Goal: Task Accomplishment & Management: Use online tool/utility

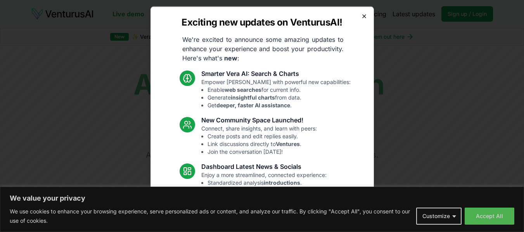
click at [361, 18] on icon "button" at bounding box center [364, 16] width 6 height 6
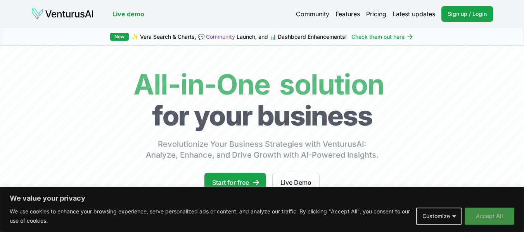
click at [479, 215] on button "Accept All" at bounding box center [490, 216] width 50 height 17
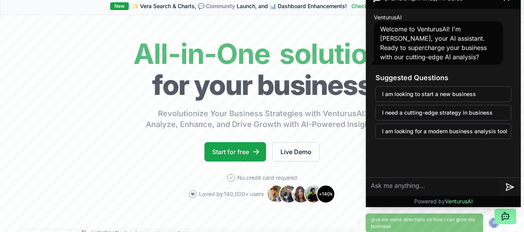
scroll to position [27, 0]
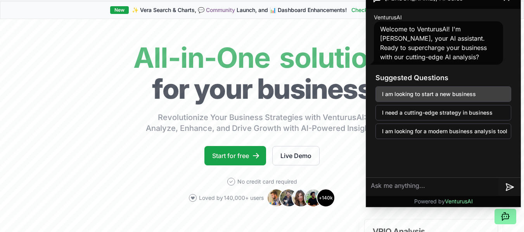
click at [468, 94] on button "I am looking to start a new business" at bounding box center [444, 95] width 136 height 16
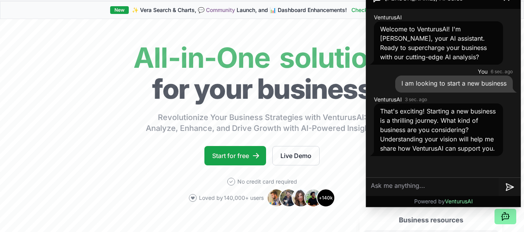
scroll to position [19, 0]
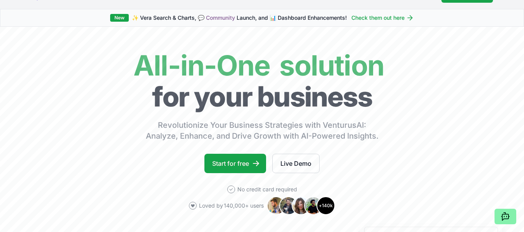
scroll to position [0, 0]
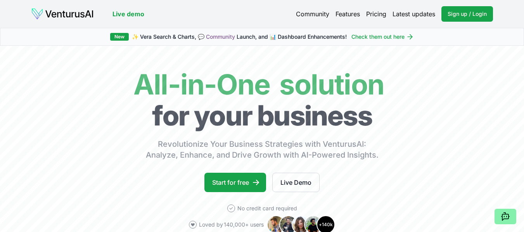
click at [348, 16] on link "Features" at bounding box center [348, 13] width 24 height 9
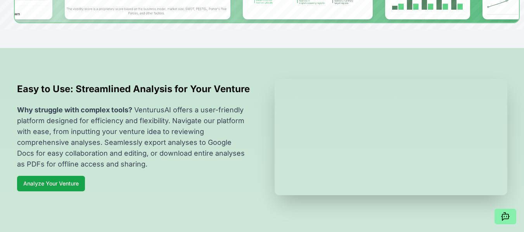
scroll to position [248, 0]
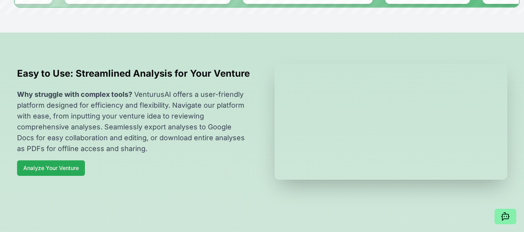
click at [57, 176] on link "Analyze Your Venture" at bounding box center [51, 169] width 68 height 16
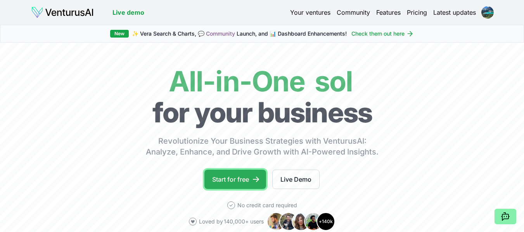
click at [243, 185] on link "Start for free" at bounding box center [235, 179] width 62 height 19
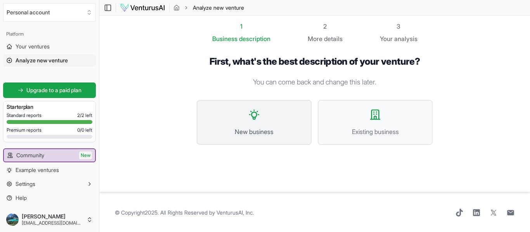
click at [228, 137] on button "New business" at bounding box center [254, 122] width 115 height 45
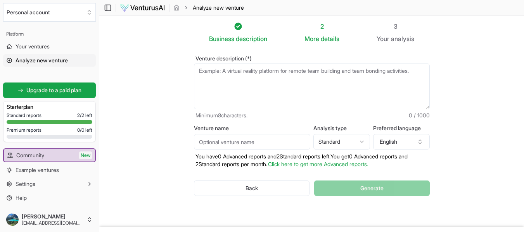
click at [225, 72] on textarea "Venture description (*)" at bounding box center [312, 87] width 236 height 46
paste textarea "Our mission is to empower women-owned small businesses by providing the resourc…"
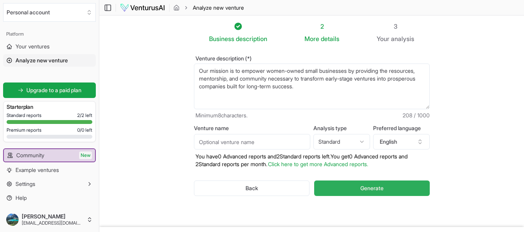
type textarea "Our mission is to empower women-owned small businesses by providing the resourc…"
click at [331, 187] on button "Generate" at bounding box center [371, 189] width 115 height 16
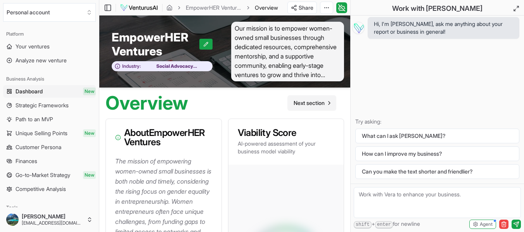
drag, startPoint x: 319, startPoint y: 104, endPoint x: 309, endPoint y: 103, distance: 10.1
click at [309, 103] on span "Next section" at bounding box center [309, 103] width 31 height 8
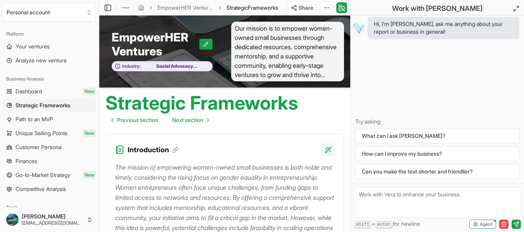
click at [327, 149] on html "We value your privacy We use cookies to enhance your browsing experience, serve…" at bounding box center [262, 116] width 524 height 232
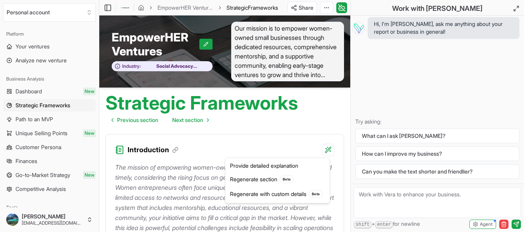
click at [310, 117] on html "We value your privacy We use cookies to enhance your browsing experience, serve…" at bounding box center [262, 116] width 524 height 232
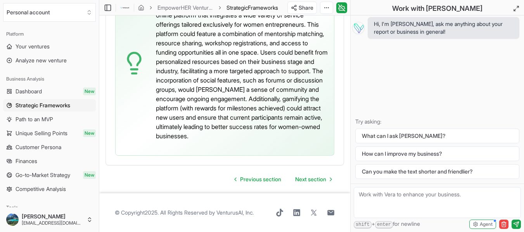
scroll to position [2435, 0]
click at [425, 196] on textarea at bounding box center [437, 202] width 167 height 31
type textarea "[PERSON_NAME], what is the advantage of starting a 501 3c non profit versus a l…"
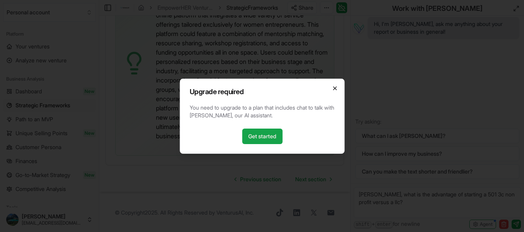
click at [334, 89] on icon "button" at bounding box center [335, 88] width 6 height 6
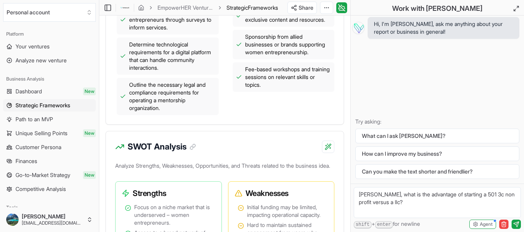
scroll to position [447, 0]
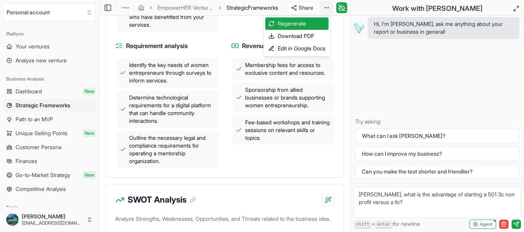
click at [306, 33] on div "Download PDF" at bounding box center [296, 36] width 63 height 12
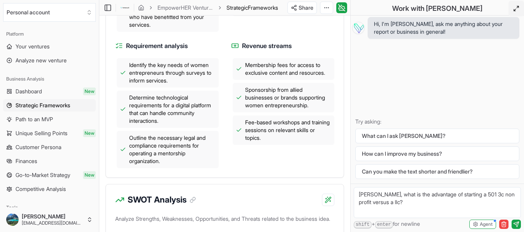
drag, startPoint x: 526, startPoint y: 17, endPoint x: 515, endPoint y: 9, distance: 13.7
click at [515, 9] on icon at bounding box center [516, 8] width 6 height 6
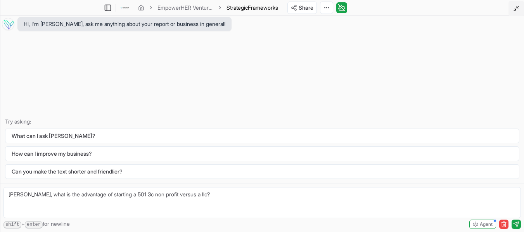
click at [515, 9] on polyline at bounding box center [515, 10] width 2 height 2
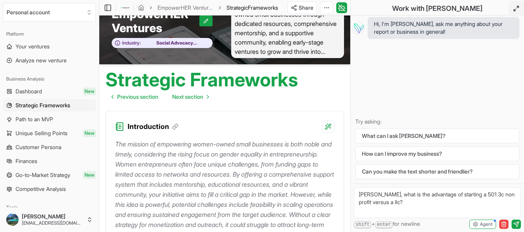
scroll to position [0, 0]
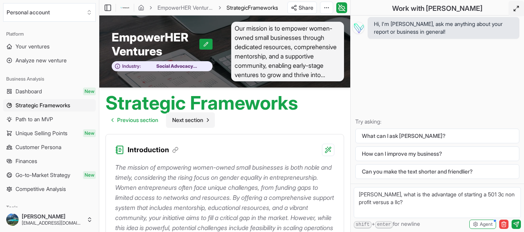
click at [187, 121] on span "Next section" at bounding box center [187, 120] width 31 height 8
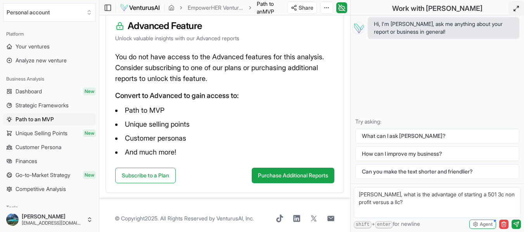
scroll to position [130, 0]
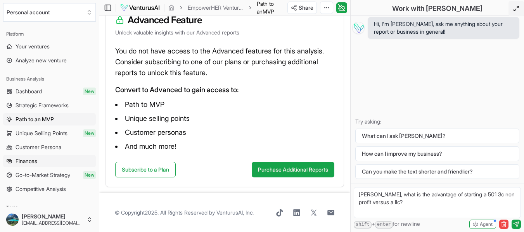
click at [36, 160] on span "Finances" at bounding box center [27, 162] width 22 height 8
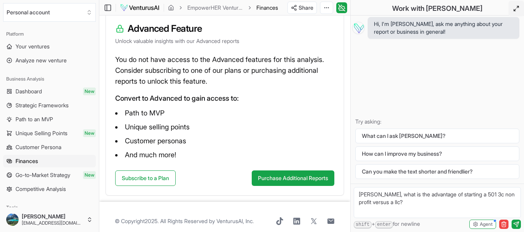
scroll to position [114, 0]
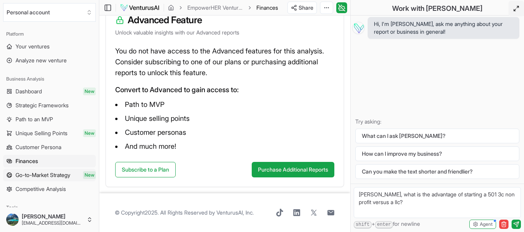
click at [52, 173] on span "Go-to-Market Strategy" at bounding box center [43, 175] width 55 height 8
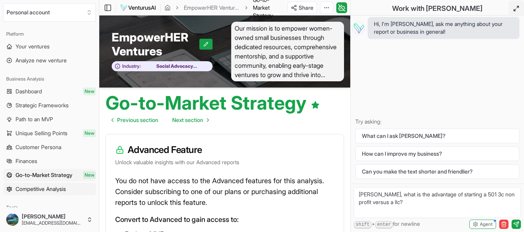
click at [52, 186] on span "Competitive Analysis" at bounding box center [41, 189] width 50 height 8
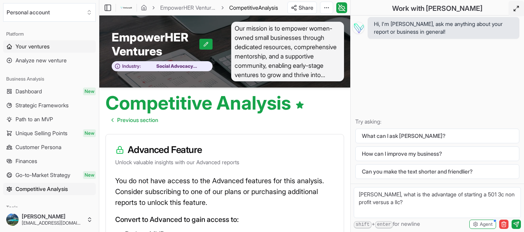
click at [40, 45] on span "Your ventures" at bounding box center [33, 47] width 34 height 8
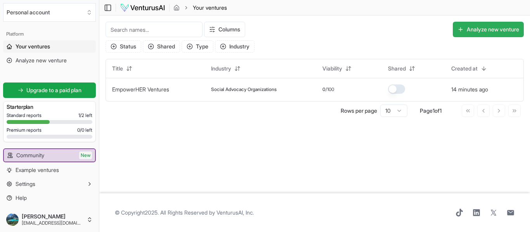
click at [466, 32] on button "Analyze new venture" at bounding box center [488, 30] width 71 height 16
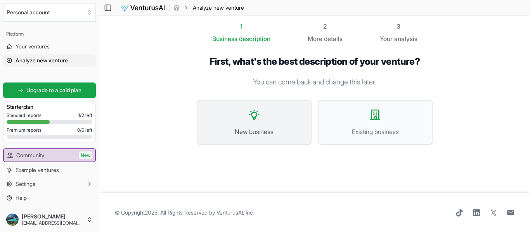
click at [277, 126] on button "New business" at bounding box center [254, 122] width 115 height 45
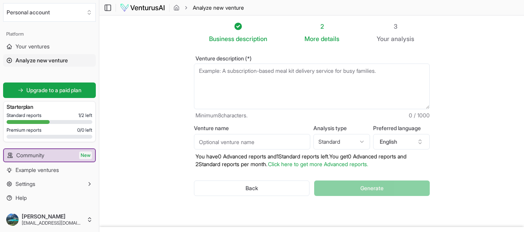
click at [256, 72] on textarea "Venture description (*)" at bounding box center [312, 87] width 236 height 46
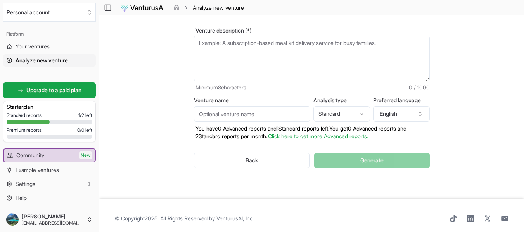
scroll to position [34, 0]
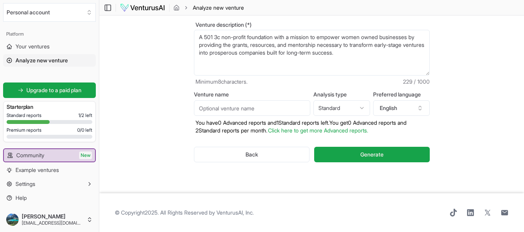
click at [279, 48] on textarea "A 501 3c non-profit foundation with a mission to empower women owned businesses…" at bounding box center [312, 53] width 236 height 46
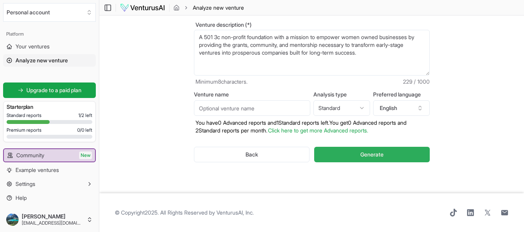
type textarea "A 501 3c non-profit foundation with a mission to empower women owned businesses…"
click at [360, 157] on button "Generate" at bounding box center [371, 155] width 115 height 16
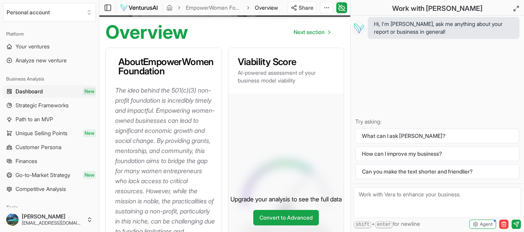
scroll to position [3, 0]
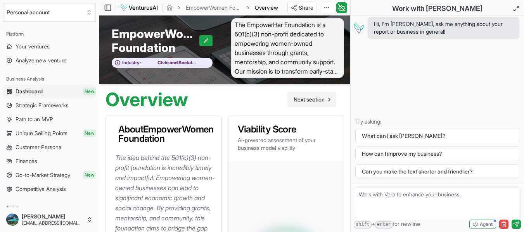
click at [310, 102] on span "Next section" at bounding box center [309, 100] width 31 height 8
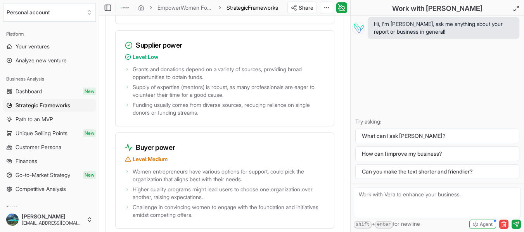
scroll to position [1828, 0]
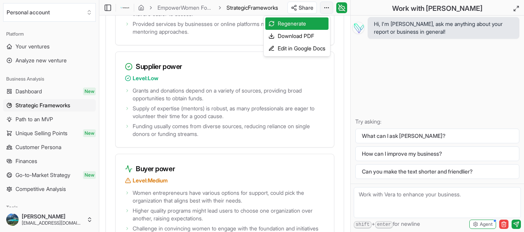
click at [305, 36] on div "Download PDF" at bounding box center [296, 36] width 63 height 12
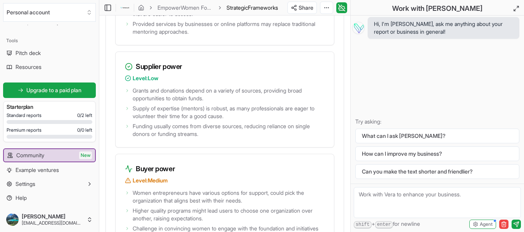
scroll to position [163, 0]
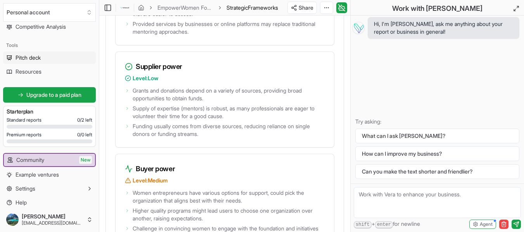
click at [31, 59] on span "Pitch deck" at bounding box center [28, 58] width 25 height 8
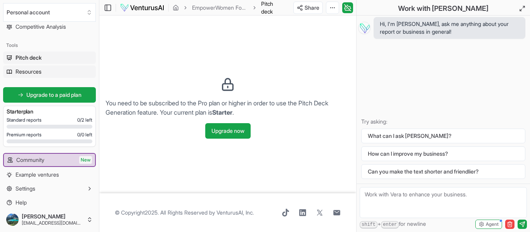
click at [33, 70] on span "Resources" at bounding box center [29, 72] width 26 height 8
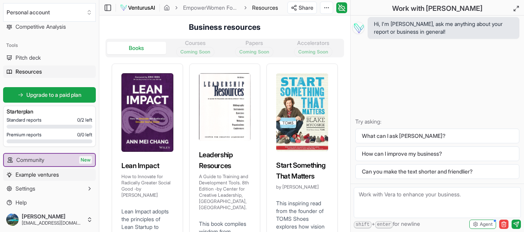
click at [48, 174] on span "Example ventures" at bounding box center [37, 175] width 43 height 8
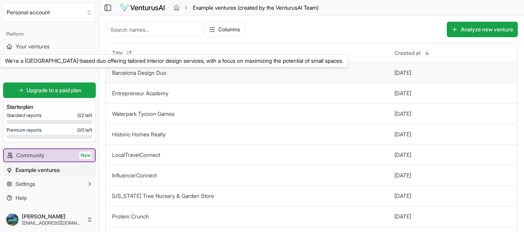
click at [160, 76] on button "Barcelona Design Duo" at bounding box center [139, 73] width 54 height 8
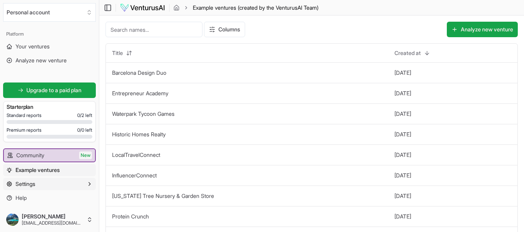
click at [83, 185] on button "Settings" at bounding box center [49, 184] width 93 height 12
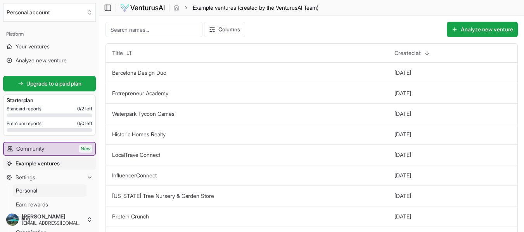
click at [47, 189] on link "Personal" at bounding box center [50, 191] width 74 height 12
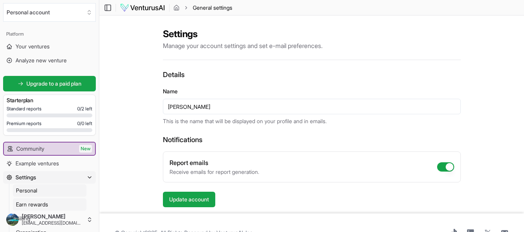
click at [45, 203] on span "Earn rewards" at bounding box center [32, 205] width 32 height 8
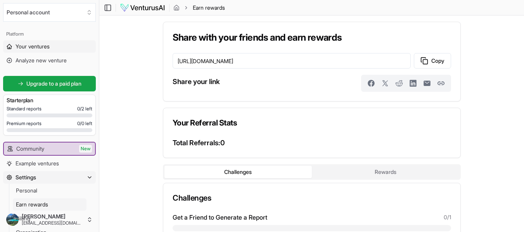
click at [52, 46] on link "Your ventures" at bounding box center [49, 46] width 93 height 12
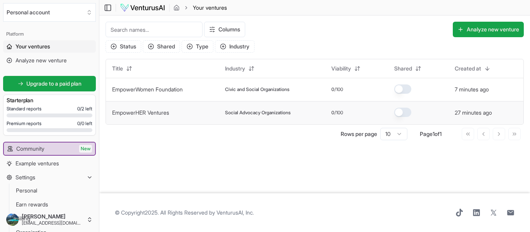
click at [146, 113] on link "EmpowerHER Ventures" at bounding box center [140, 112] width 57 height 7
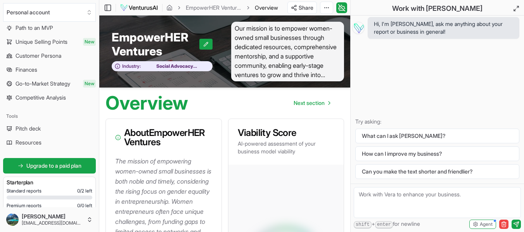
scroll to position [106, 0]
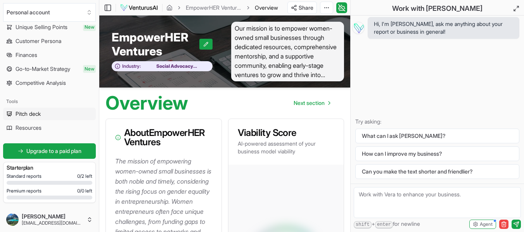
click at [26, 116] on span "Pitch deck" at bounding box center [28, 114] width 25 height 8
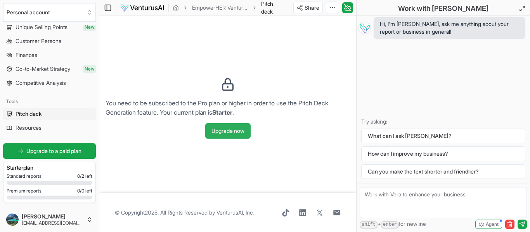
click at [215, 130] on button "Upgrade now" at bounding box center [227, 131] width 45 height 16
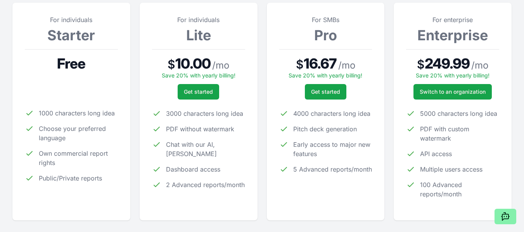
scroll to position [126, 0]
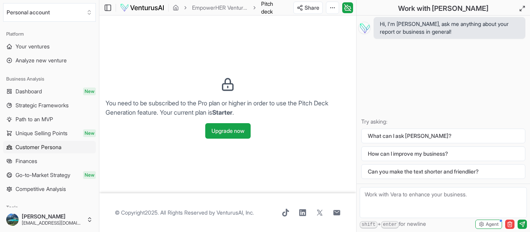
click at [39, 145] on span "Customer Persona" at bounding box center [39, 148] width 46 height 8
